Goal: Check status

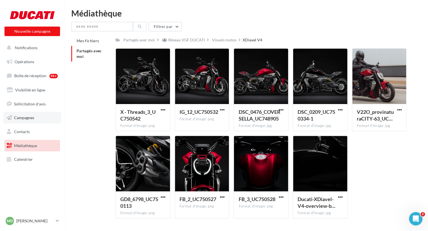
click at [35, 121] on link "Campagnes" at bounding box center [32, 118] width 58 height 12
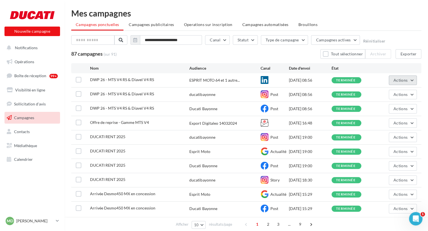
click at [415, 80] on button "Actions" at bounding box center [402, 81] width 28 height 10
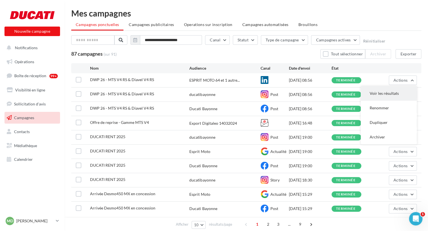
click at [382, 93] on button "Voir les résultats" at bounding box center [388, 93] width 56 height 15
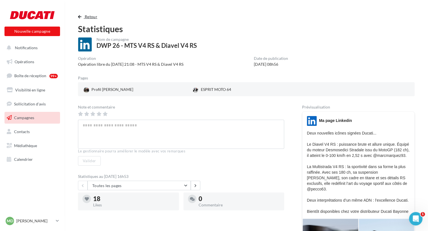
click at [89, 16] on span "Retour" at bounding box center [91, 16] width 13 height 5
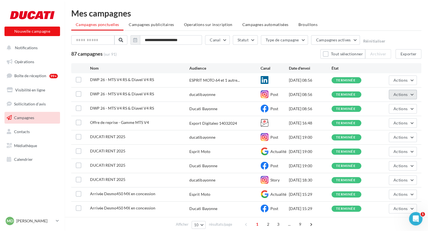
click at [413, 95] on button "Actions" at bounding box center [402, 95] width 28 height 10
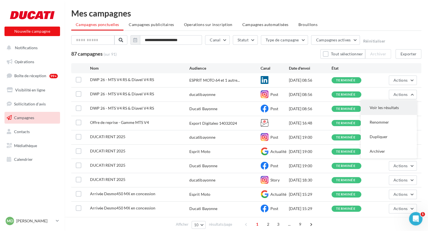
click at [387, 106] on button "Voir les résultats" at bounding box center [388, 108] width 56 height 15
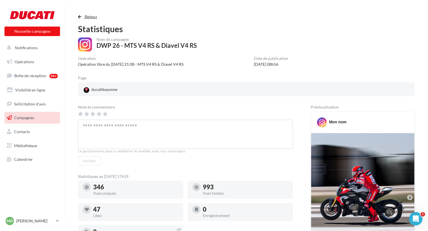
click at [78, 17] on span "button" at bounding box center [79, 17] width 3 height 4
